Goal: Task Accomplishment & Management: Use online tool/utility

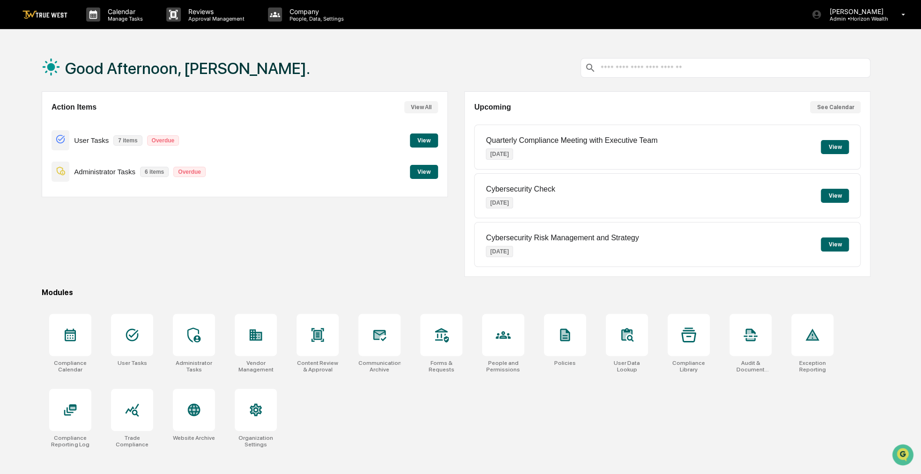
click at [47, 130] on div "Action Items View All User Tasks 7 items Overdue View Administrator Tasks 6 ite…" at bounding box center [245, 144] width 406 height 106
click at [125, 16] on p "Manage Tasks" at bounding box center [123, 18] width 47 height 7
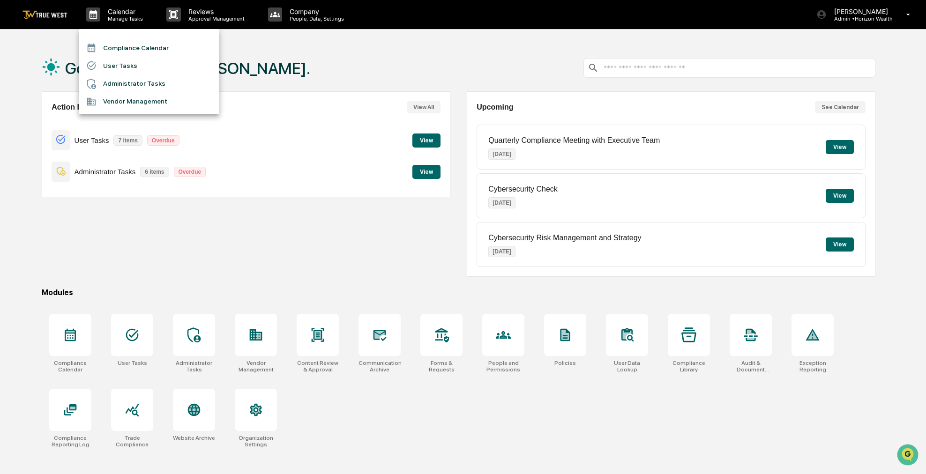
click at [131, 45] on li "Compliance Calendar" at bounding box center [149, 48] width 141 height 18
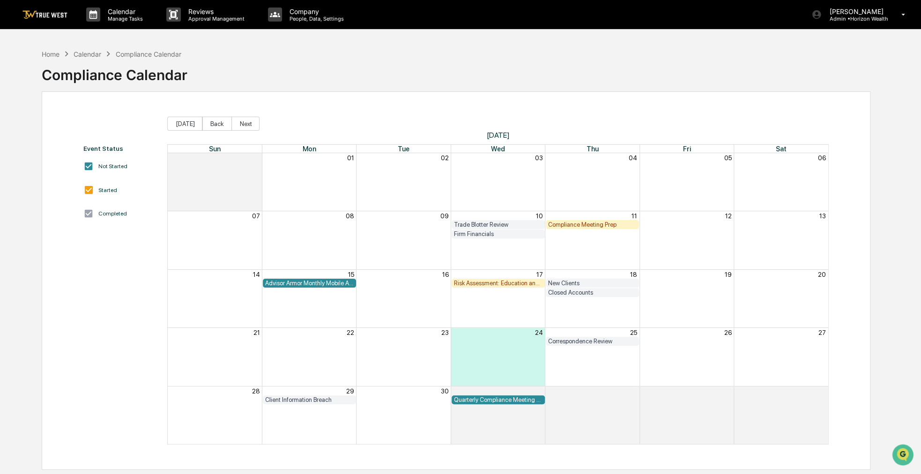
drag, startPoint x: 545, startPoint y: 79, endPoint x: 525, endPoint y: 74, distance: 21.1
click at [525, 74] on div "Home Calendar Compliance Calendar Compliance Calendar" at bounding box center [456, 67] width 829 height 47
click at [52, 52] on div "Home" at bounding box center [51, 54] width 18 height 8
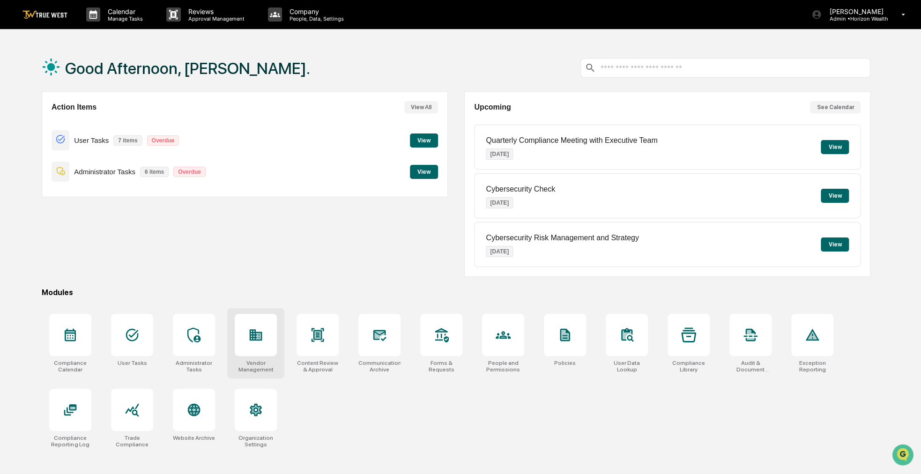
click at [263, 329] on div at bounding box center [256, 335] width 42 height 42
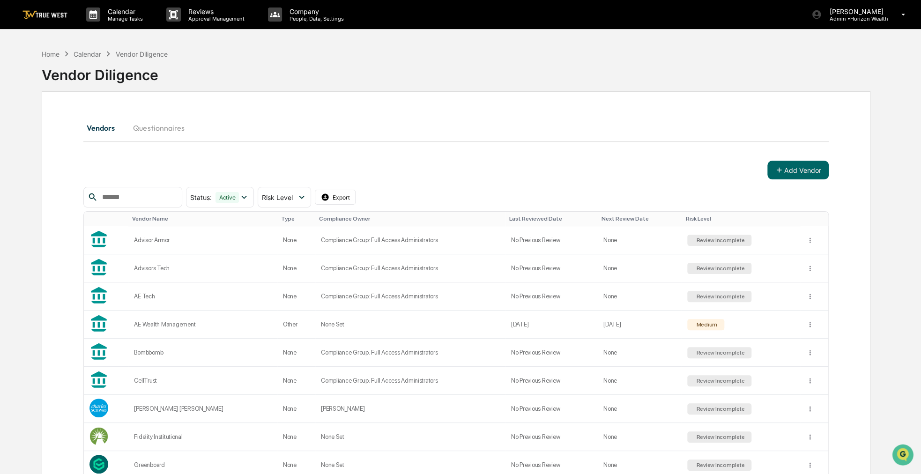
drag, startPoint x: 407, startPoint y: 117, endPoint x: 390, endPoint y: 119, distance: 16.6
click at [390, 119] on div "Vendors Questionnaires" at bounding box center [455, 128] width 745 height 22
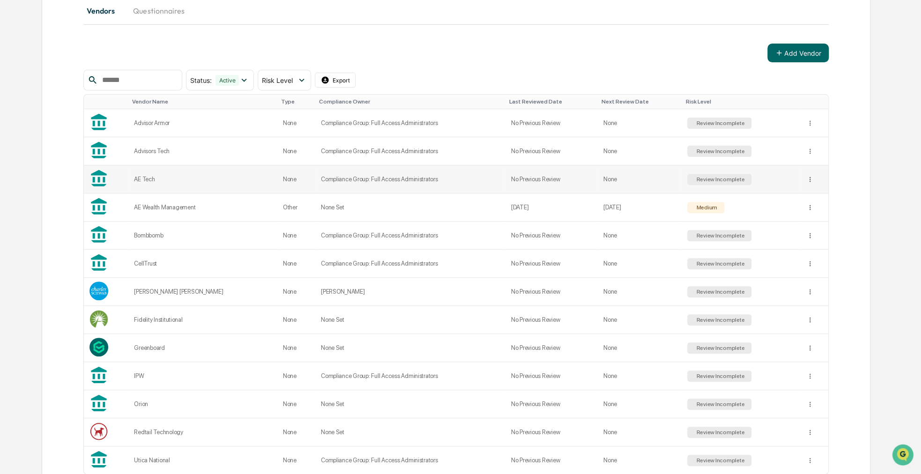
scroll to position [174, 0]
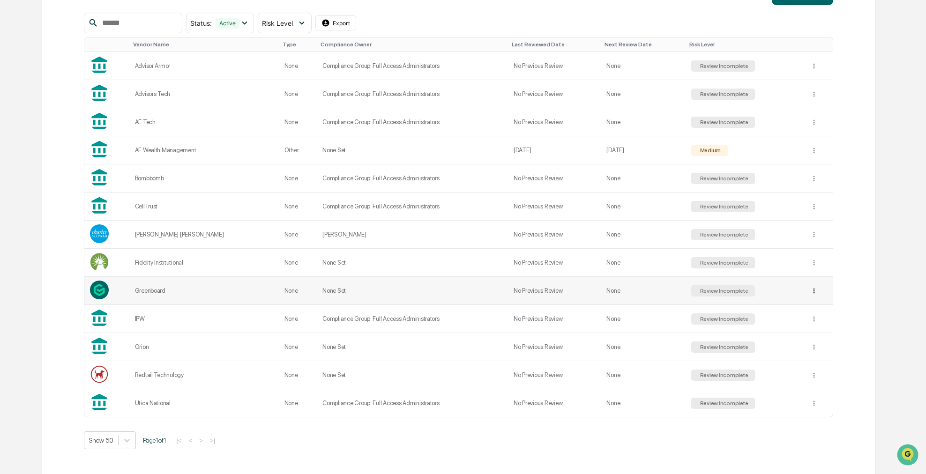
click at [804, 288] on html "Calendar Manage Tasks Reviews Approval Management Company People, Data, Setting…" at bounding box center [463, 63] width 926 height 474
click at [803, 270] on html "Calendar Manage Tasks Reviews Approval Management Company People, Data, Setting…" at bounding box center [460, 63] width 921 height 474
click at [804, 300] on html "Calendar Manage Tasks Reviews Approval Management Company People, Data, Setting…" at bounding box center [463, 63] width 926 height 474
click at [855, 291] on html "Calendar Manage Tasks Reviews Approval Management Company People, Data, Setting…" at bounding box center [463, 63] width 926 height 474
click at [806, 300] on html "Calendar Manage Tasks Reviews Approval Management Company People, Data, Setting…" at bounding box center [460, 63] width 921 height 474
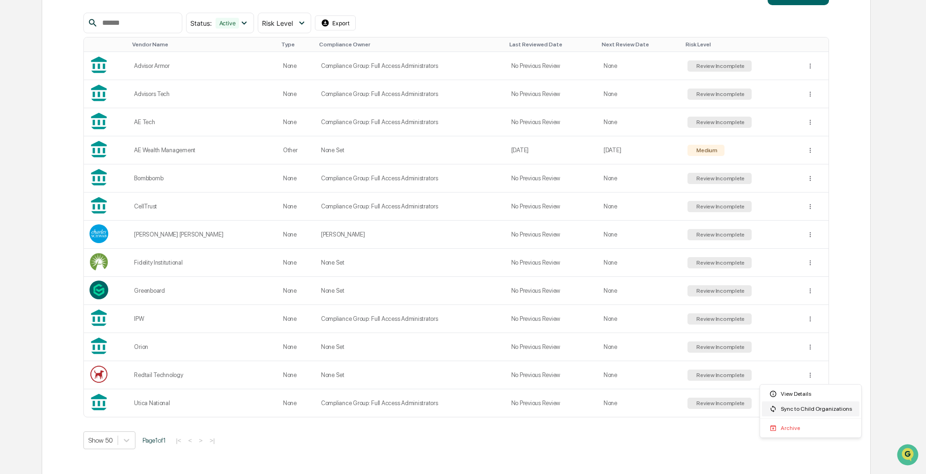
click at [806, 413] on div "Sync to Child Organizations" at bounding box center [810, 408] width 97 height 15
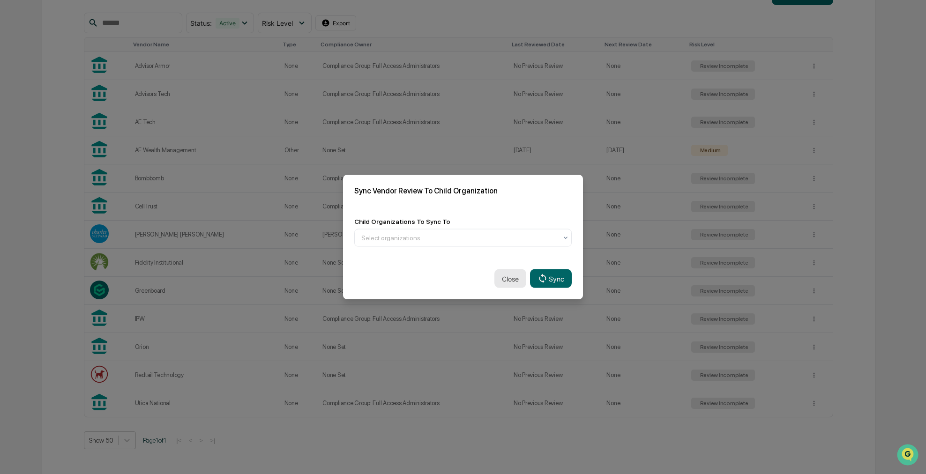
click at [518, 277] on button "Close" at bounding box center [510, 278] width 32 height 19
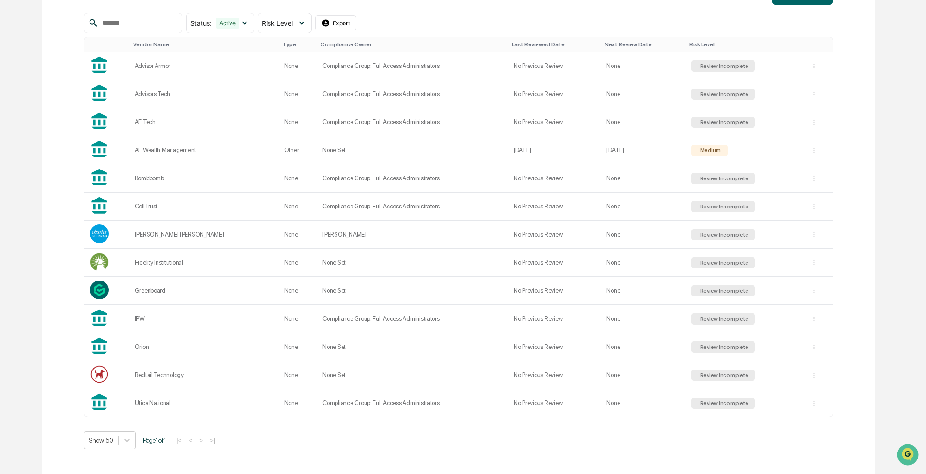
scroll to position [174, 0]
click at [806, 231] on html "Calendar Manage Tasks Reviews Approval Management Company People, Data, Setting…" at bounding box center [460, 63] width 921 height 474
click at [796, 265] on div "Sync to Child Organizations" at bounding box center [810, 268] width 97 height 15
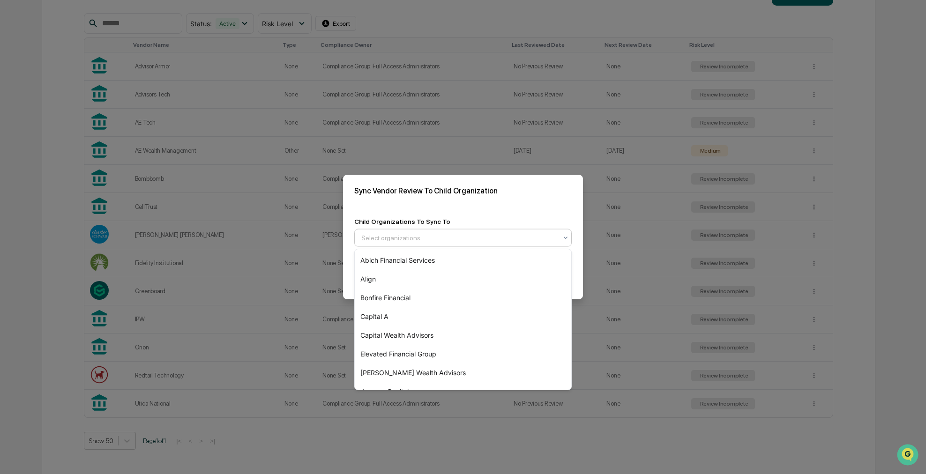
click at [452, 231] on div "Select organizations" at bounding box center [458, 237] width 205 height 15
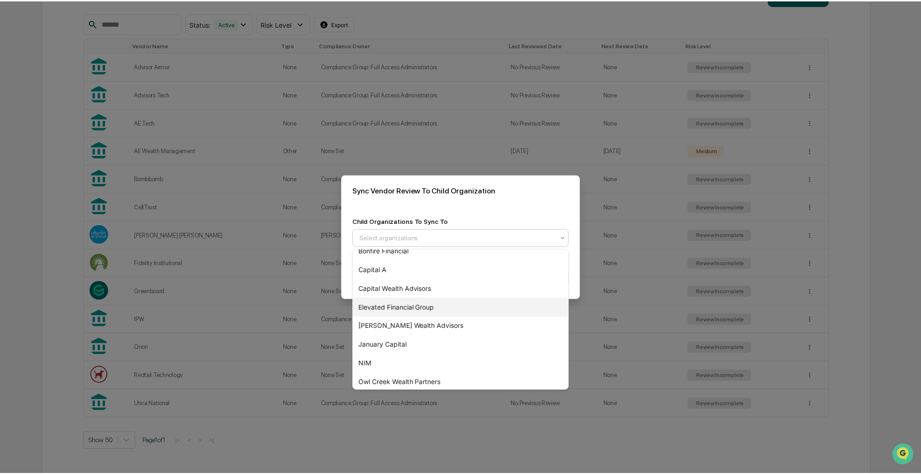
scroll to position [94, 0]
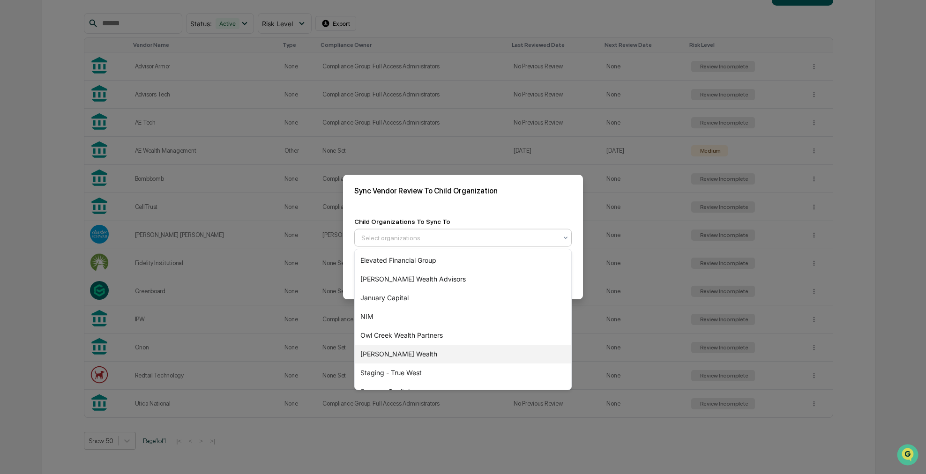
click at [408, 355] on div "[PERSON_NAME] Wealth" at bounding box center [463, 354] width 216 height 19
click at [518, 184] on div "Sync Vendor Review To Child Organization" at bounding box center [463, 190] width 240 height 31
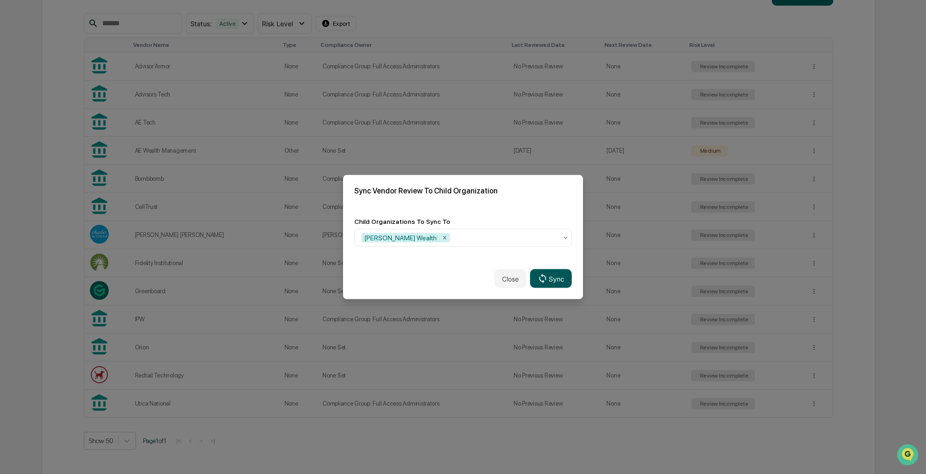
click at [537, 279] on icon at bounding box center [542, 278] width 10 height 10
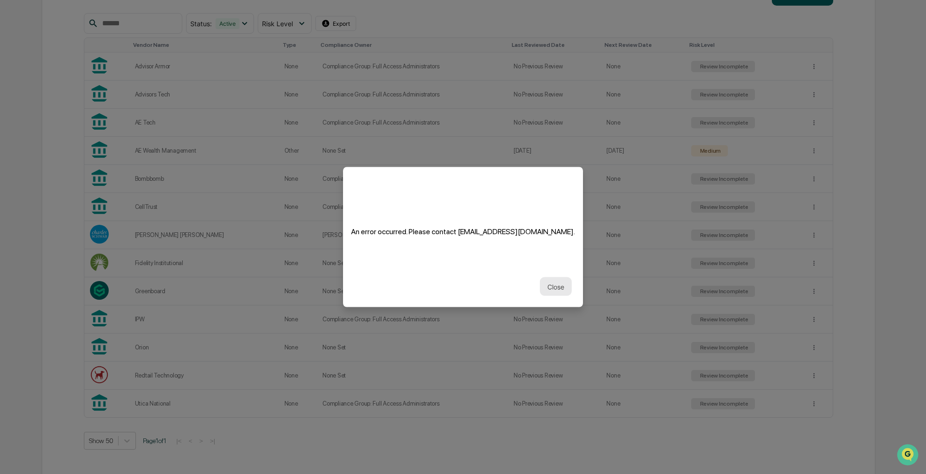
click at [547, 290] on button "Close" at bounding box center [556, 286] width 32 height 19
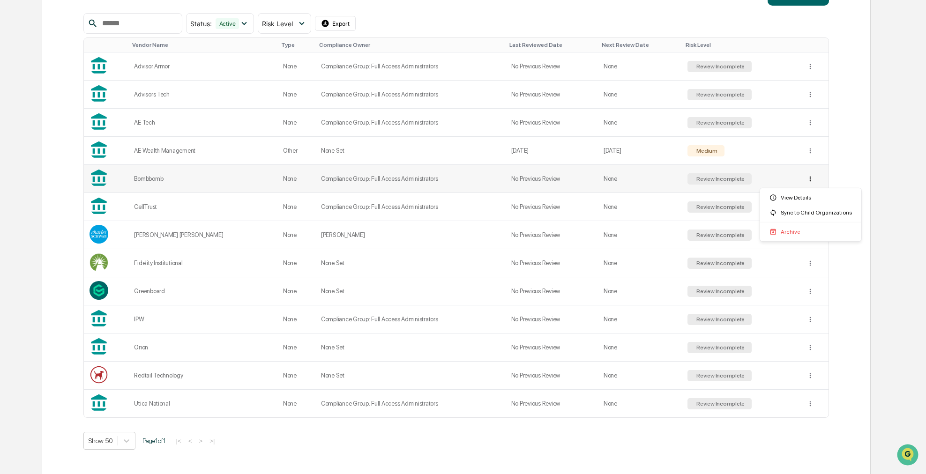
click at [807, 178] on html "Calendar Manage Tasks Reviews Approval Management Company People, Data, Setting…" at bounding box center [463, 63] width 926 height 474
click at [725, 159] on html "Calendar Manage Tasks Reviews Approval Management Company People, Data, Setting…" at bounding box center [463, 63] width 926 height 474
click at [190, 185] on td "Bombbomb" at bounding box center [202, 179] width 148 height 28
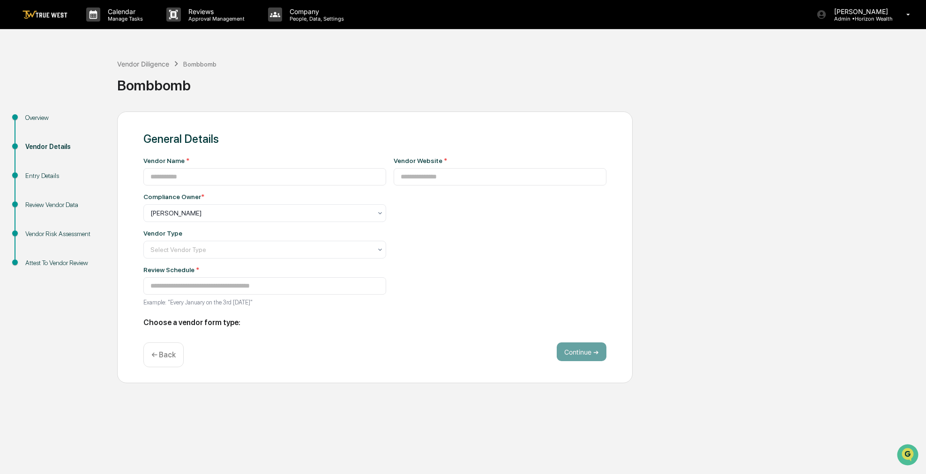
type input "********"
type input "**********"
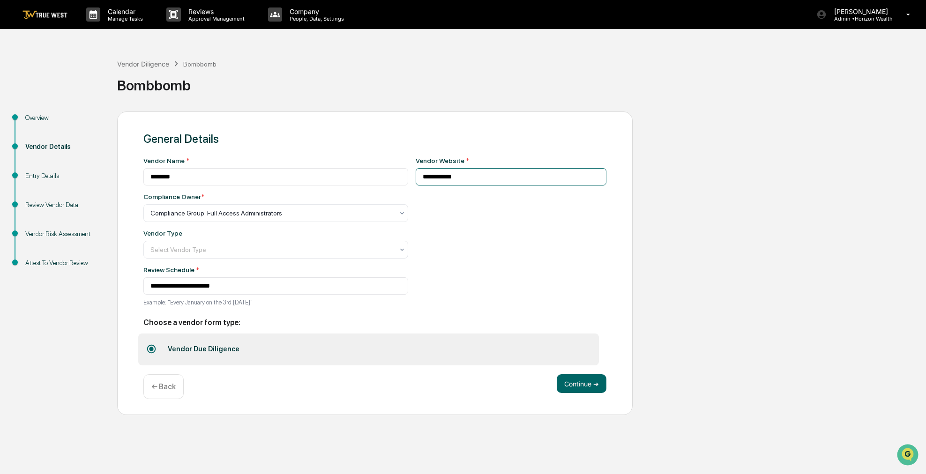
drag, startPoint x: 482, startPoint y: 176, endPoint x: 372, endPoint y: 163, distance: 109.9
click at [372, 163] on div "**********" at bounding box center [374, 234] width 463 height 155
click at [227, 258] on div "Select Vendor Type" at bounding box center [275, 250] width 265 height 18
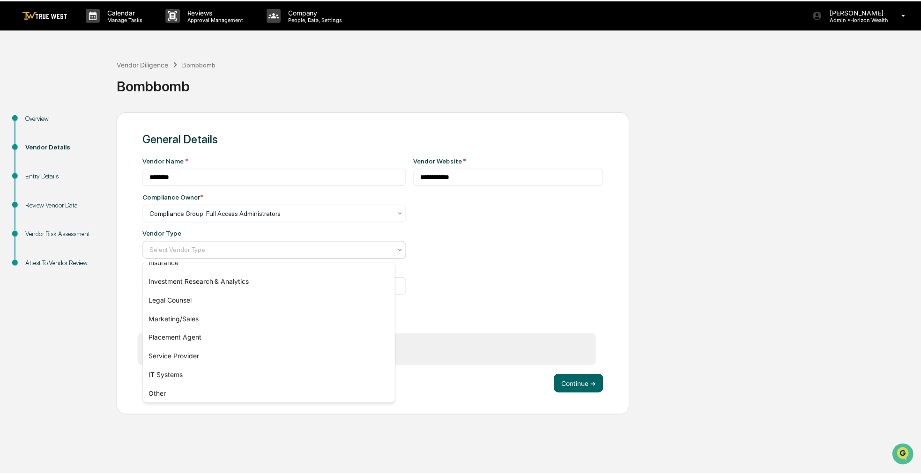
scroll to position [107, 0]
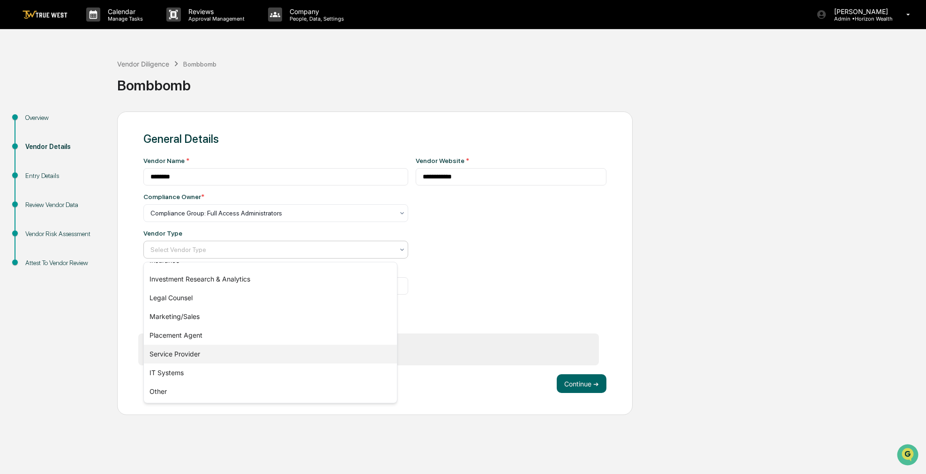
click at [203, 353] on div "Service Provider" at bounding box center [270, 354] width 253 height 19
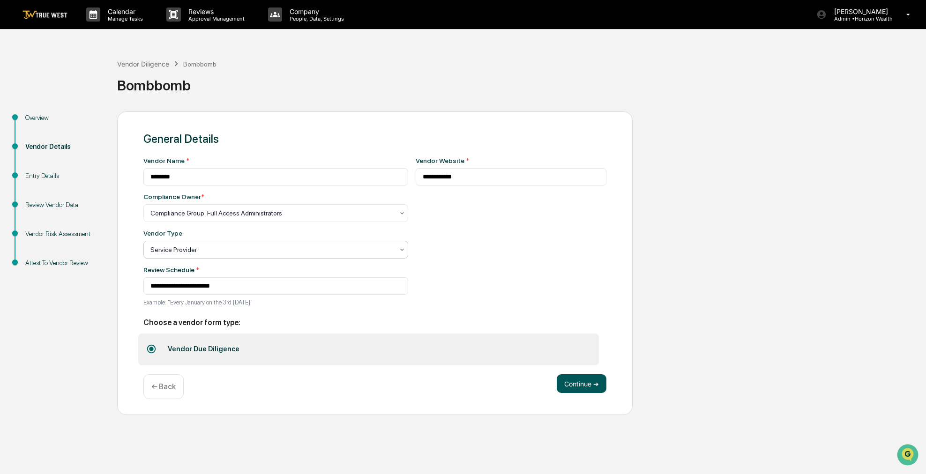
click at [600, 382] on button "Continue ➔" at bounding box center [581, 383] width 50 height 19
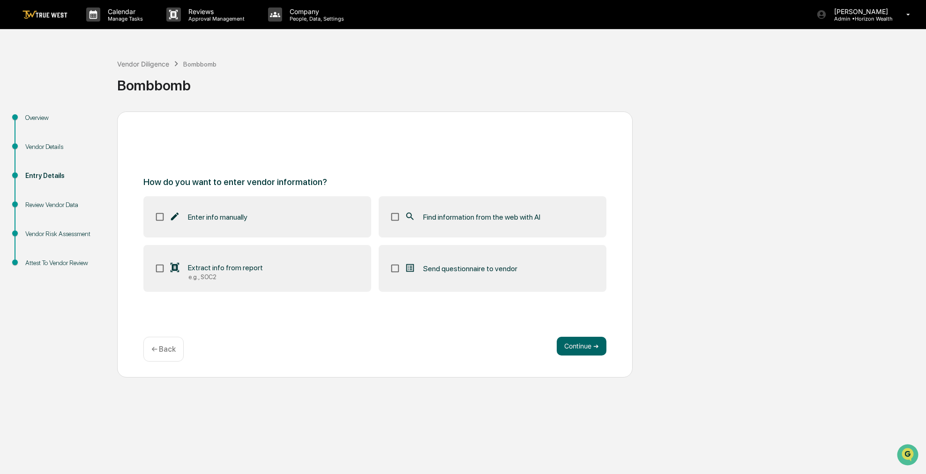
click at [519, 216] on span "Find information from the web with AI" at bounding box center [481, 217] width 117 height 9
click at [578, 352] on button "Continue ➔" at bounding box center [581, 346] width 50 height 19
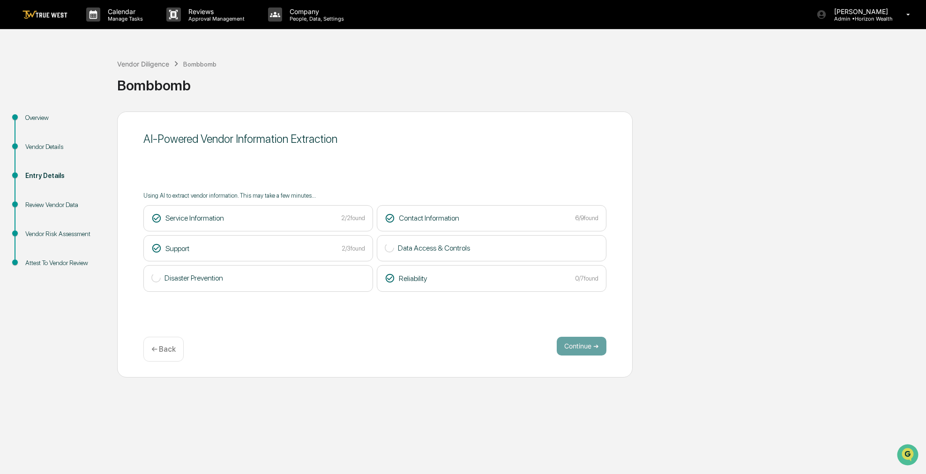
drag, startPoint x: 437, startPoint y: 174, endPoint x: 412, endPoint y: 153, distance: 32.6
click at [412, 153] on div "AI-Powered Vendor Information Extraction Using AI to extract vendor information…" at bounding box center [374, 244] width 515 height 266
click at [389, 78] on div "Bombbomb" at bounding box center [519, 85] width 804 height 17
click at [592, 339] on button "Continue ➔" at bounding box center [581, 346] width 50 height 19
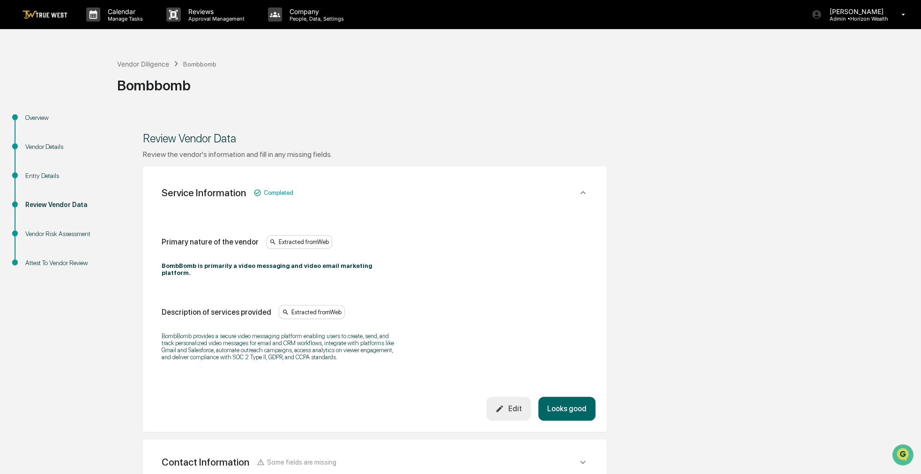
click at [564, 413] on button "Looks good" at bounding box center [566, 409] width 57 height 24
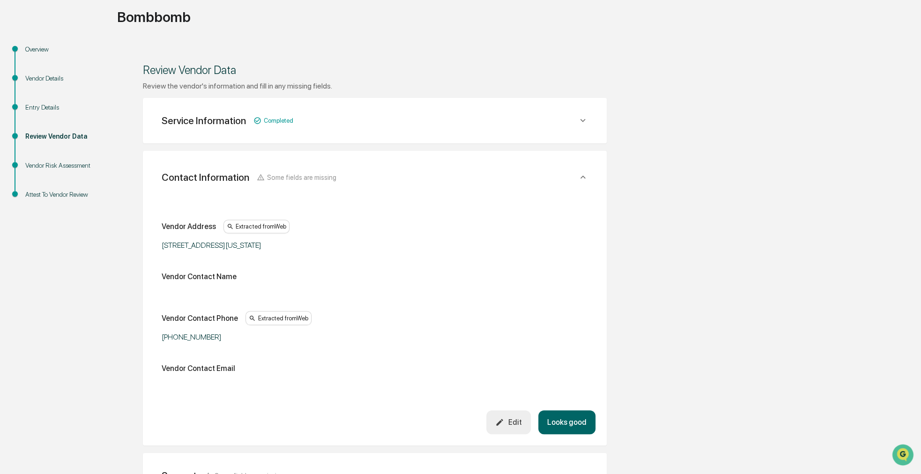
scroll to position [0, 0]
